Goal: Navigation & Orientation: Go to known website

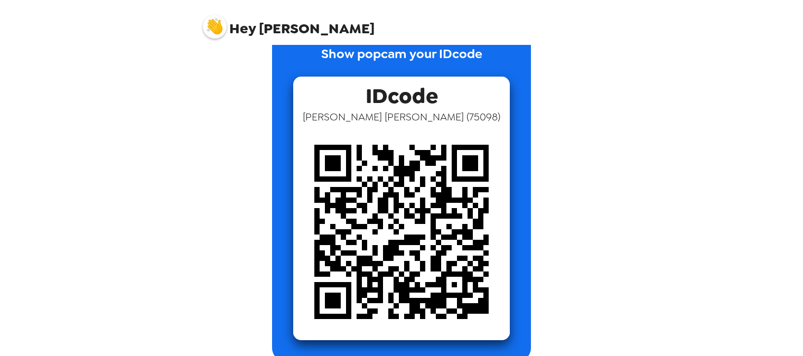
scroll to position [48, 0]
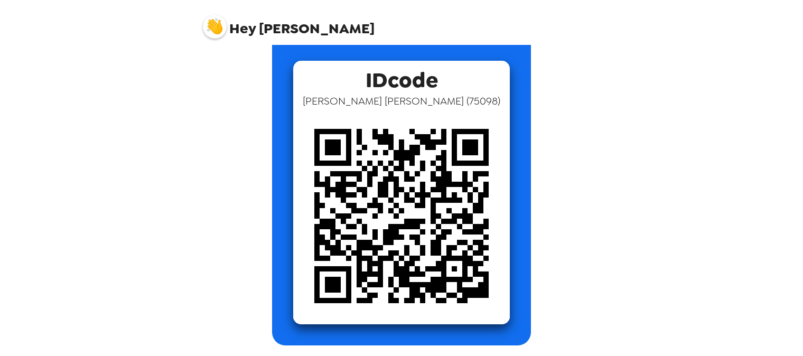
click at [464, 219] on img at bounding box center [401, 216] width 216 height 216
